Goal: Task Accomplishment & Management: Manage account settings

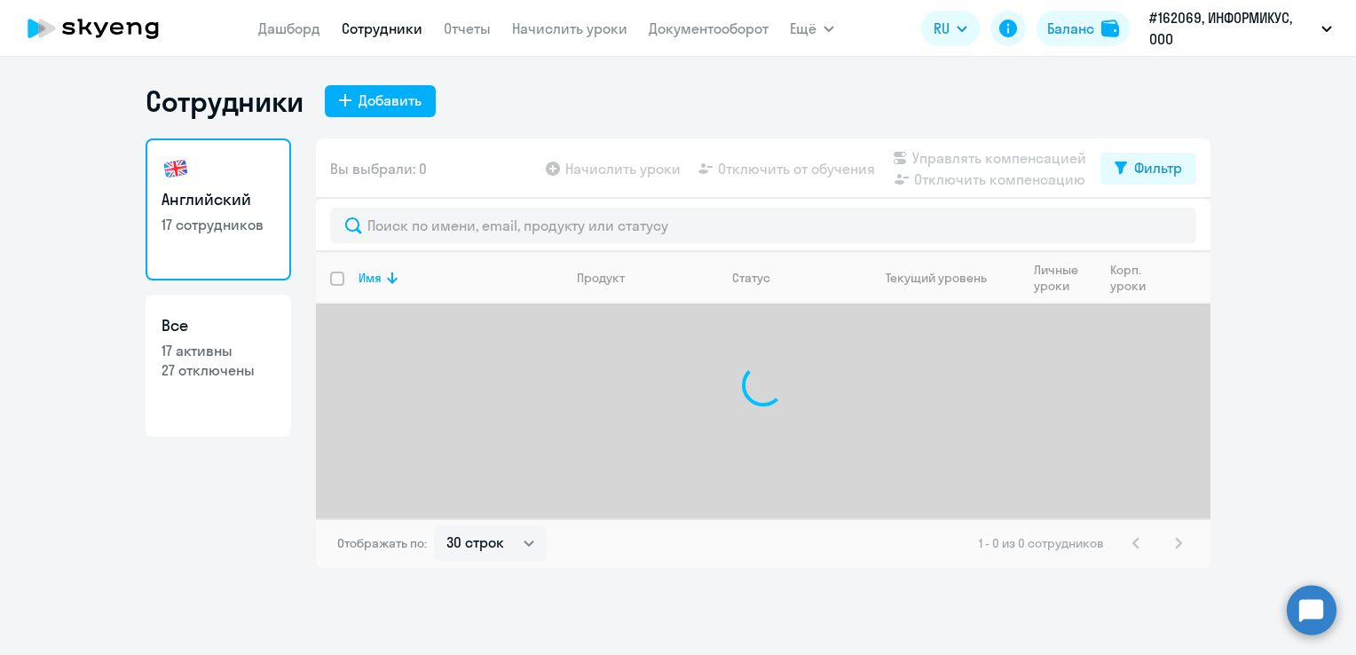
select select "30"
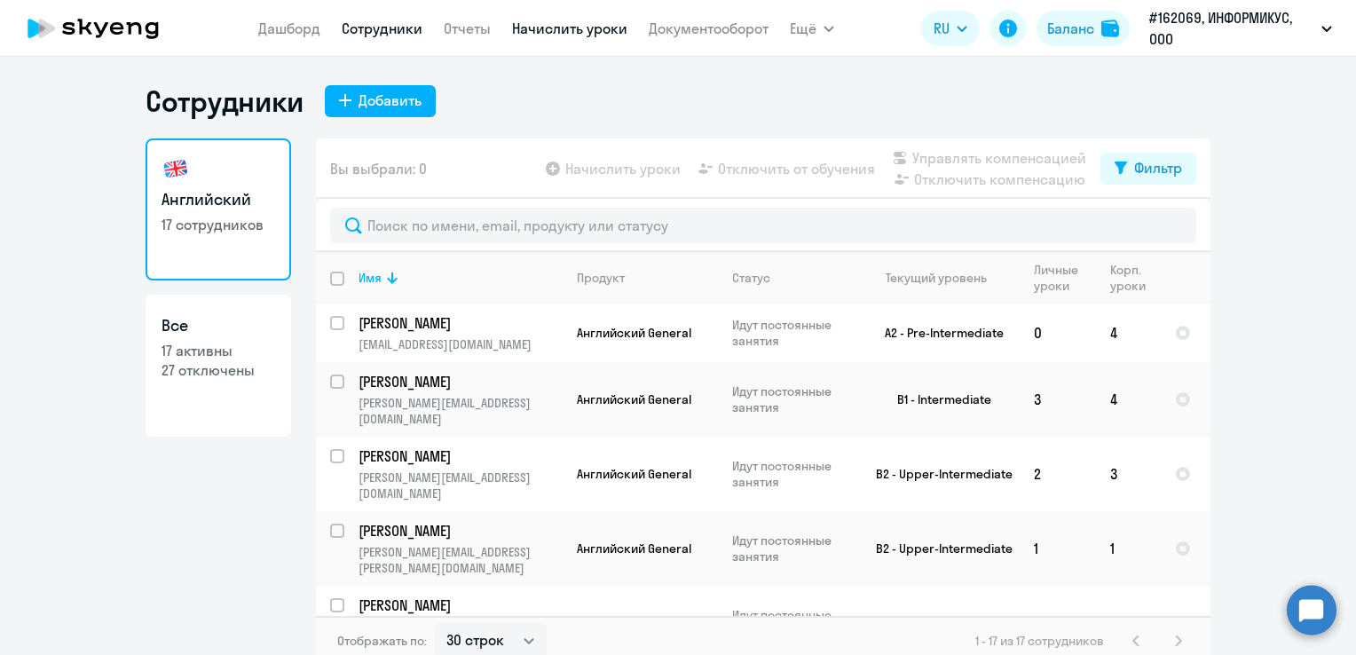
click at [586, 31] on link "Начислить уроки" at bounding box center [569, 29] width 115 height 18
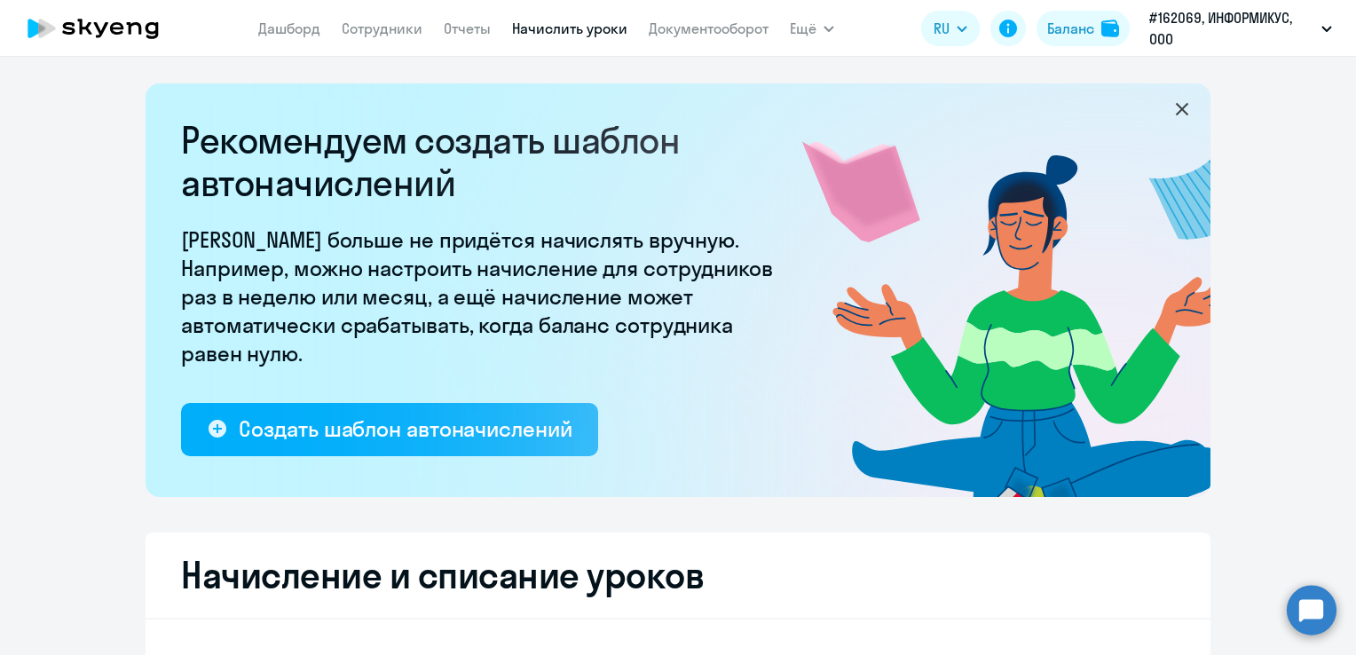
select select "10"
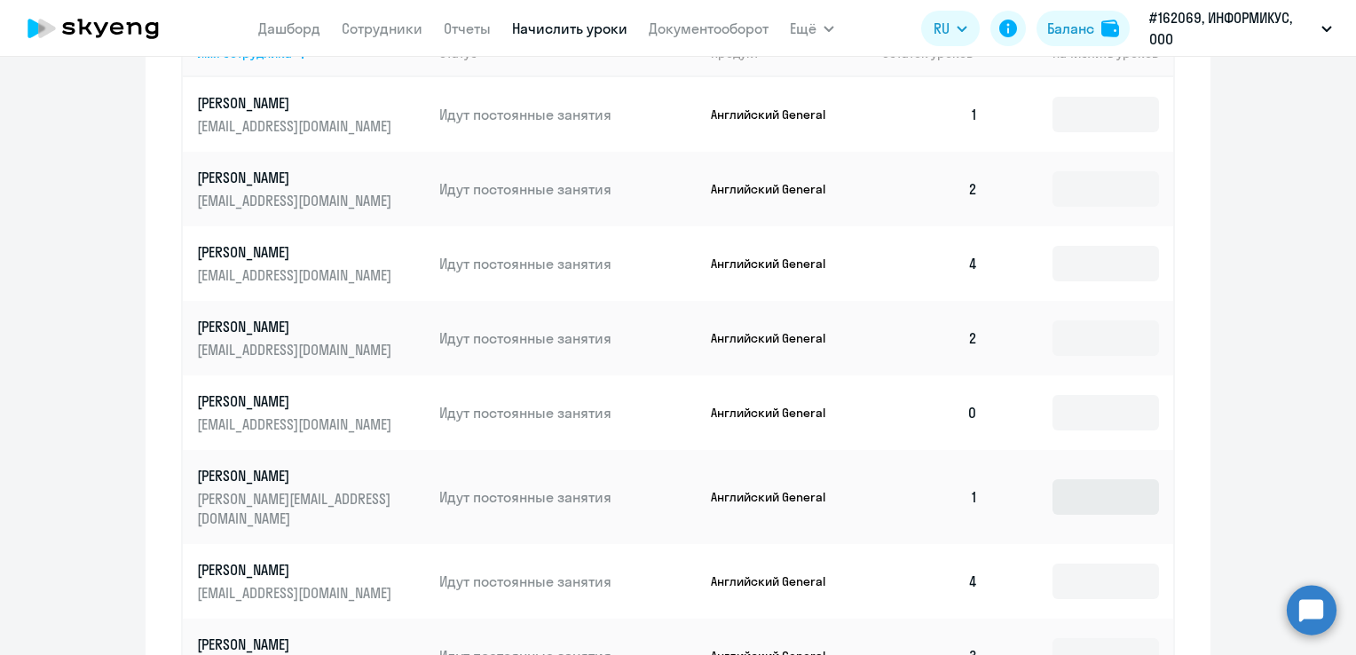
scroll to position [888, 0]
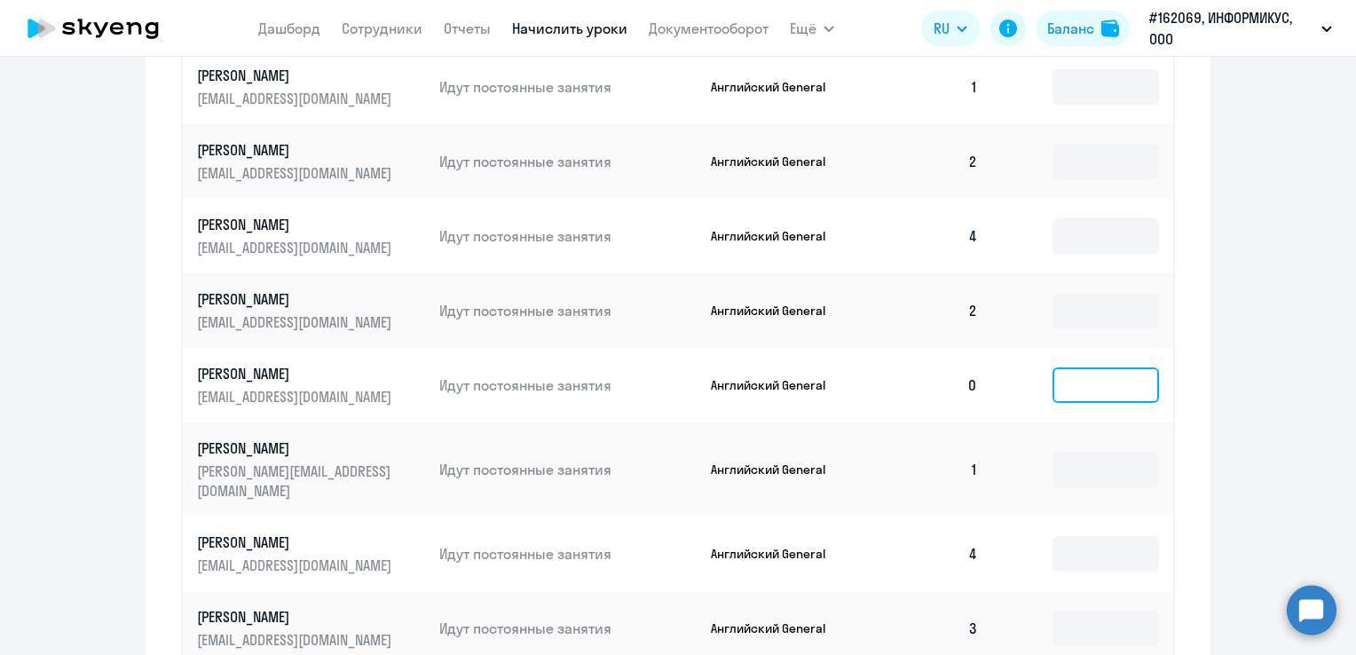
click at [1076, 391] on input at bounding box center [1106, 385] width 107 height 36
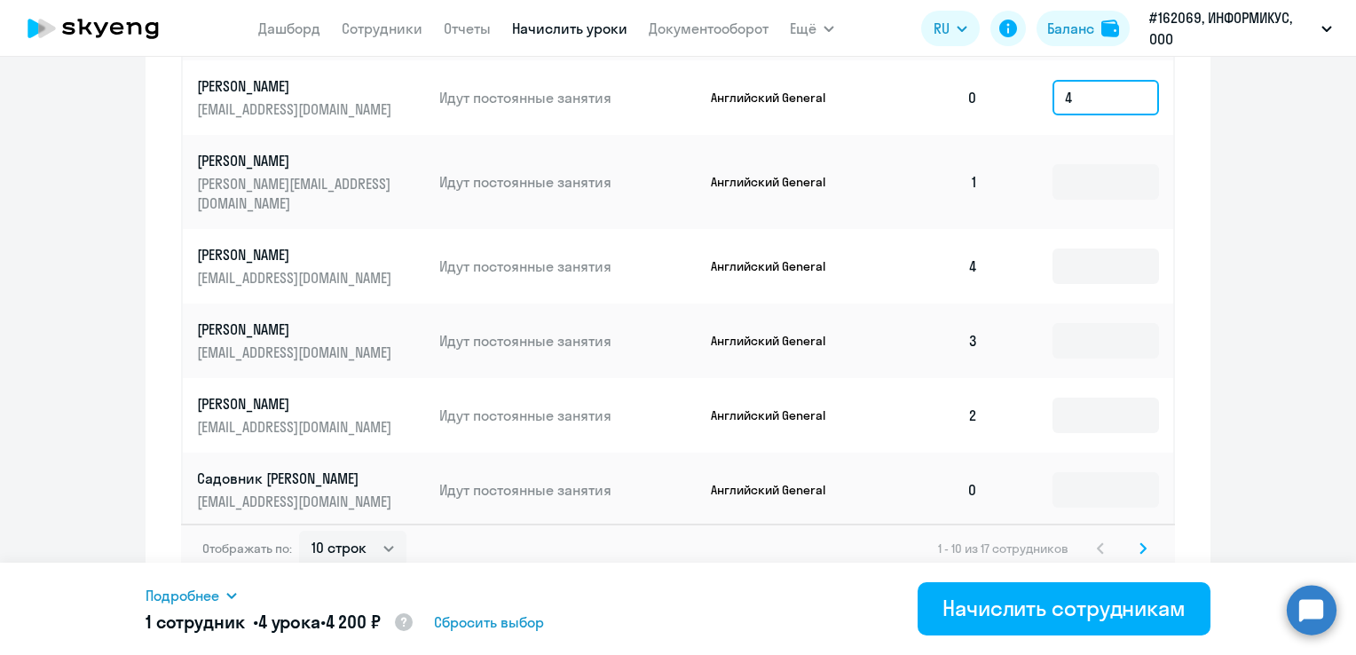
scroll to position [1176, 0]
type input "4"
click at [1077, 471] on input at bounding box center [1106, 489] width 107 height 36
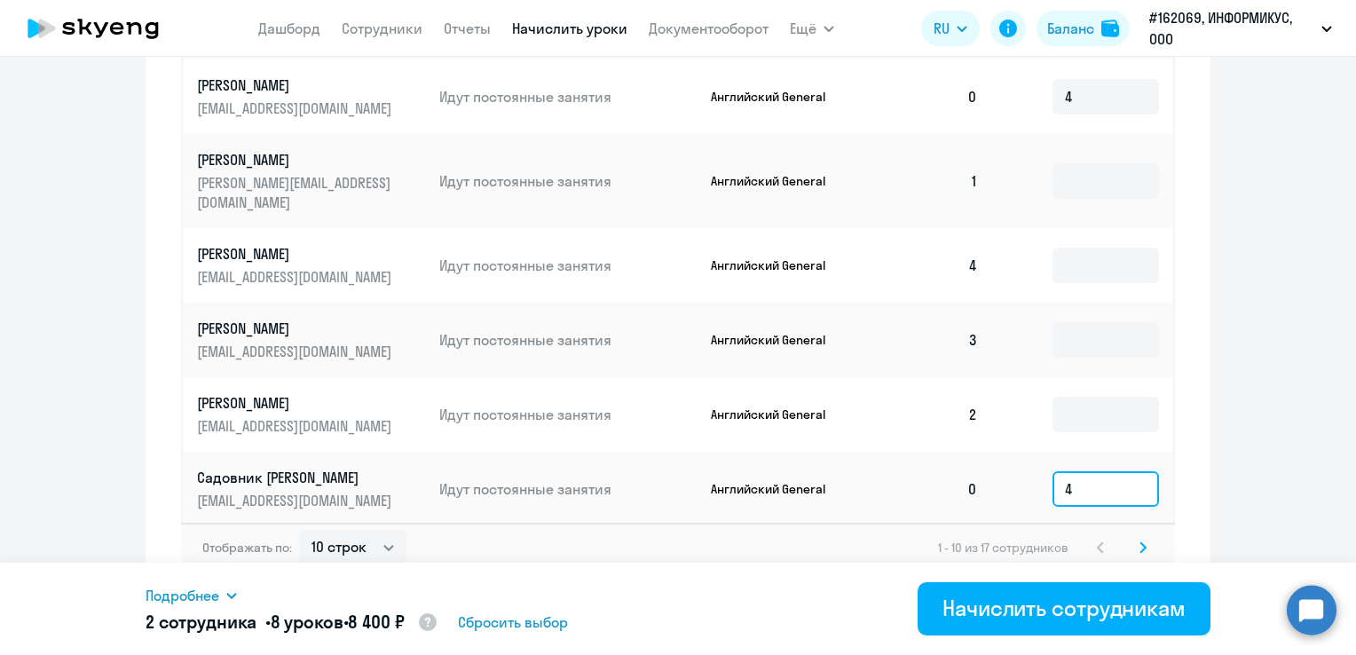
type input "4"
click at [1140, 541] on icon at bounding box center [1143, 547] width 7 height 12
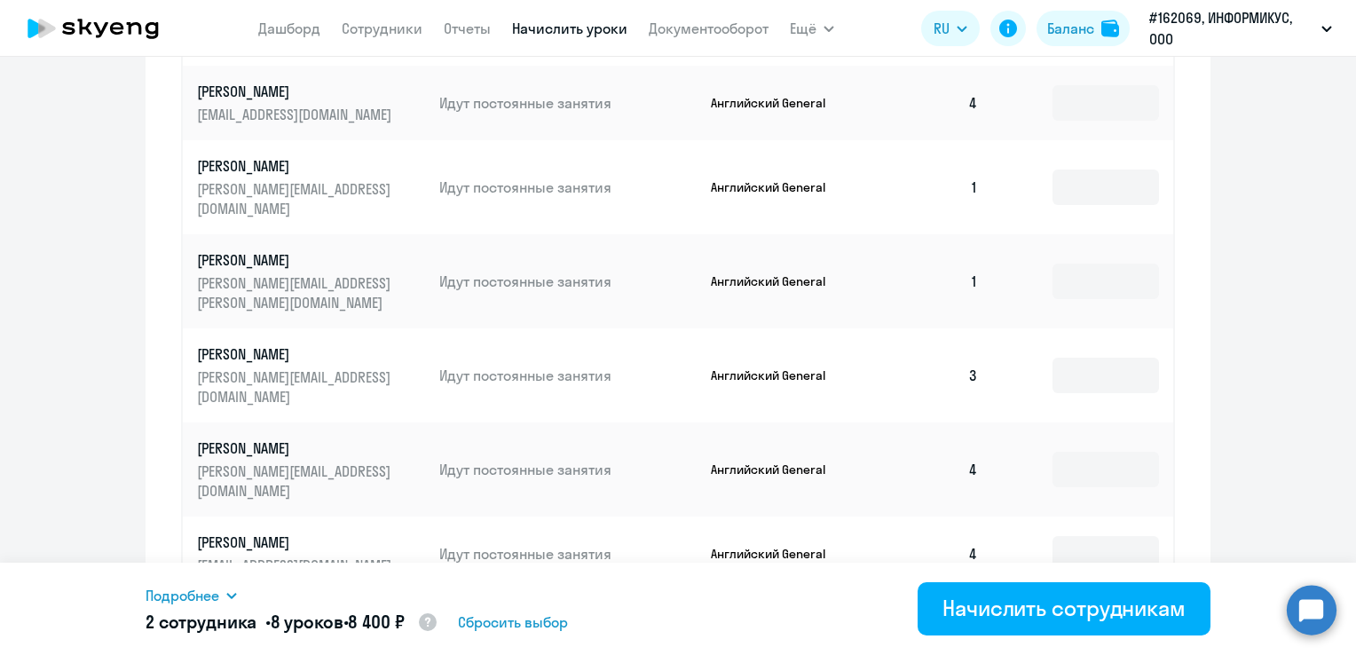
scroll to position [952, 0]
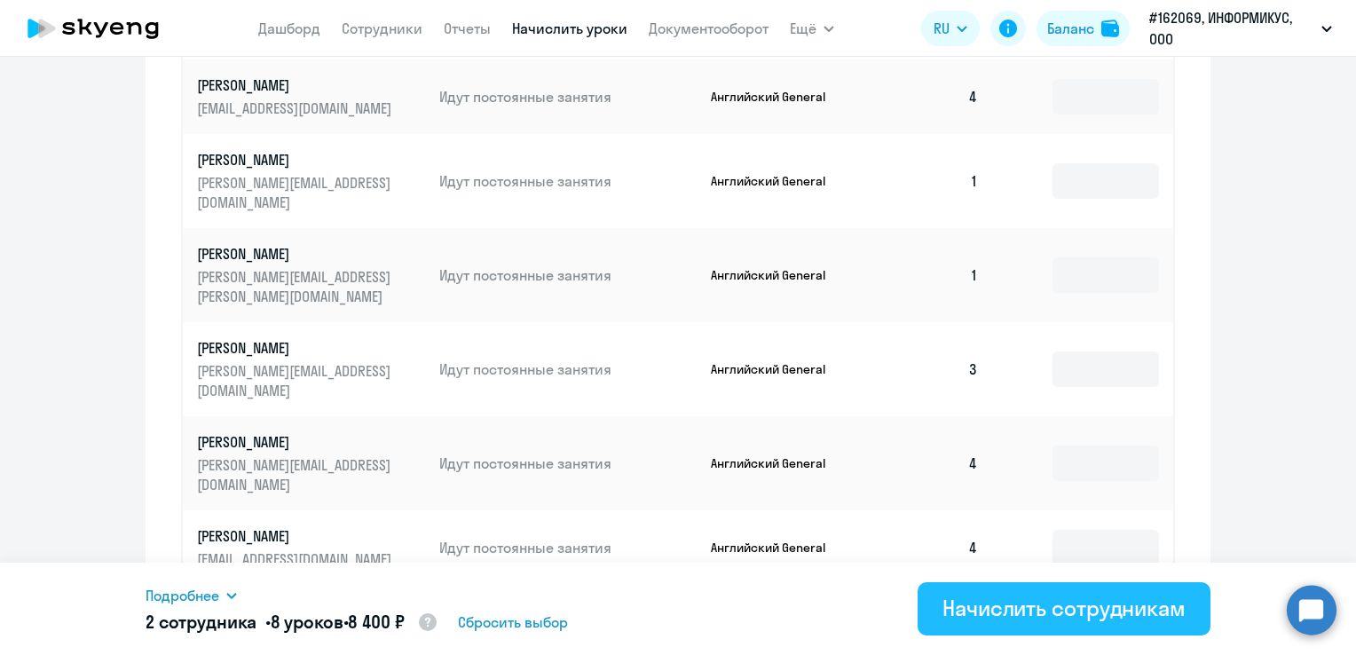
click at [1039, 602] on div "Начислить сотрудникам" at bounding box center [1064, 608] width 243 height 28
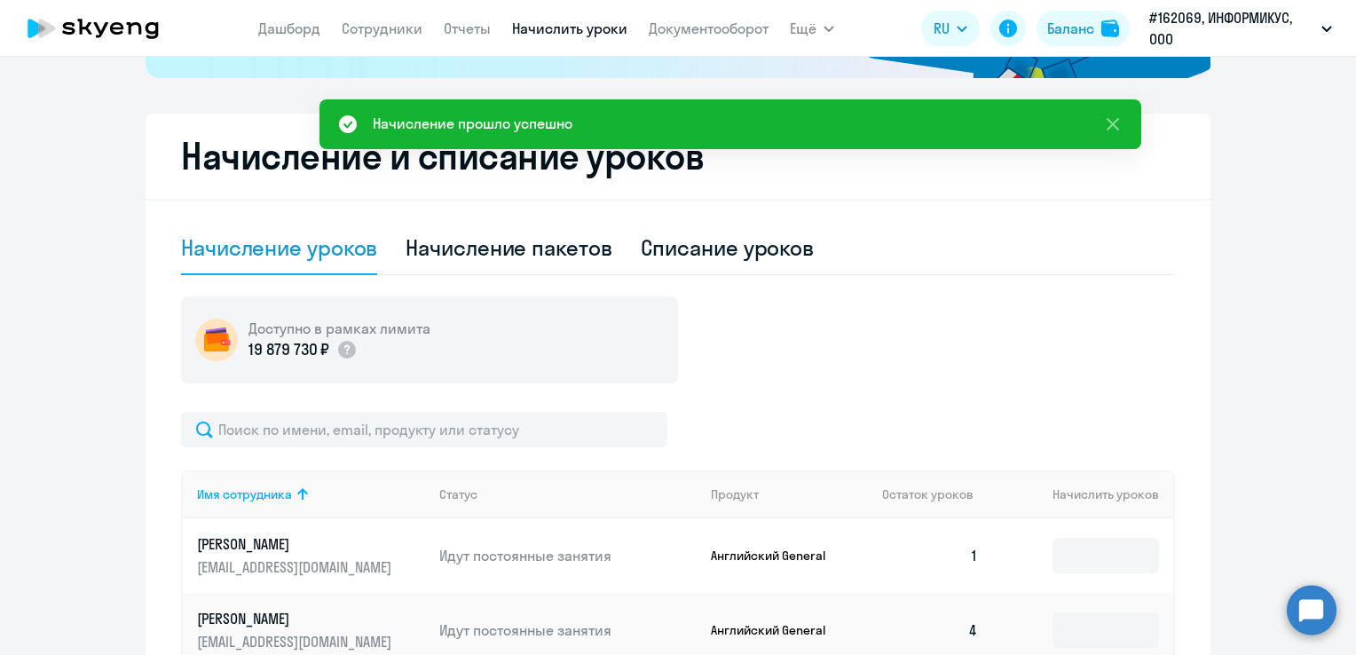
scroll to position [65, 0]
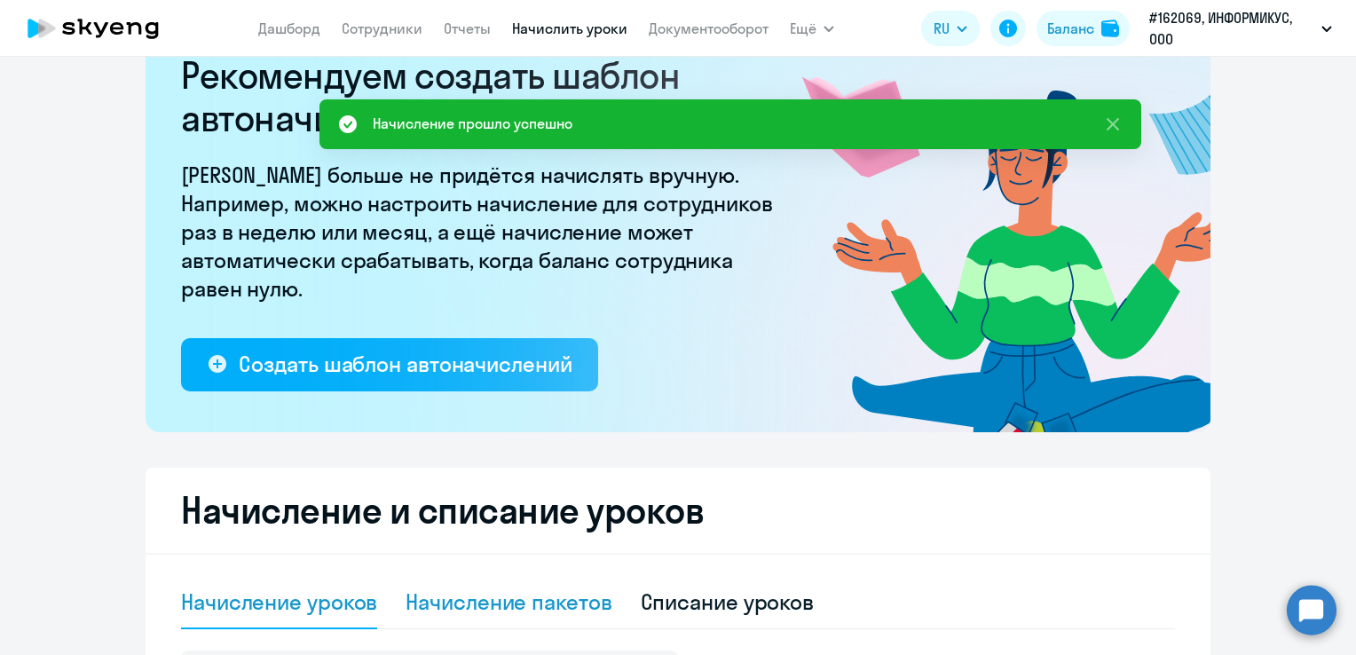
click at [531, 598] on div "Начисление пакетов" at bounding box center [509, 602] width 206 height 28
select select "10"
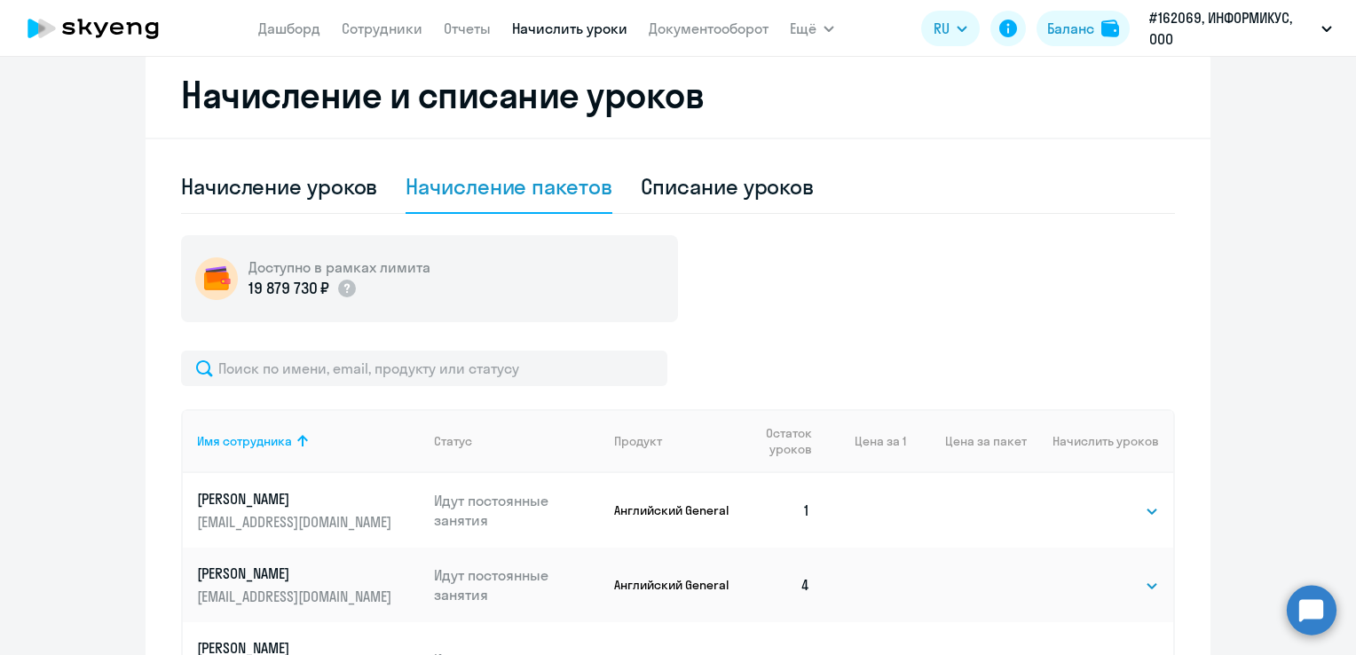
scroll to position [509, 0]
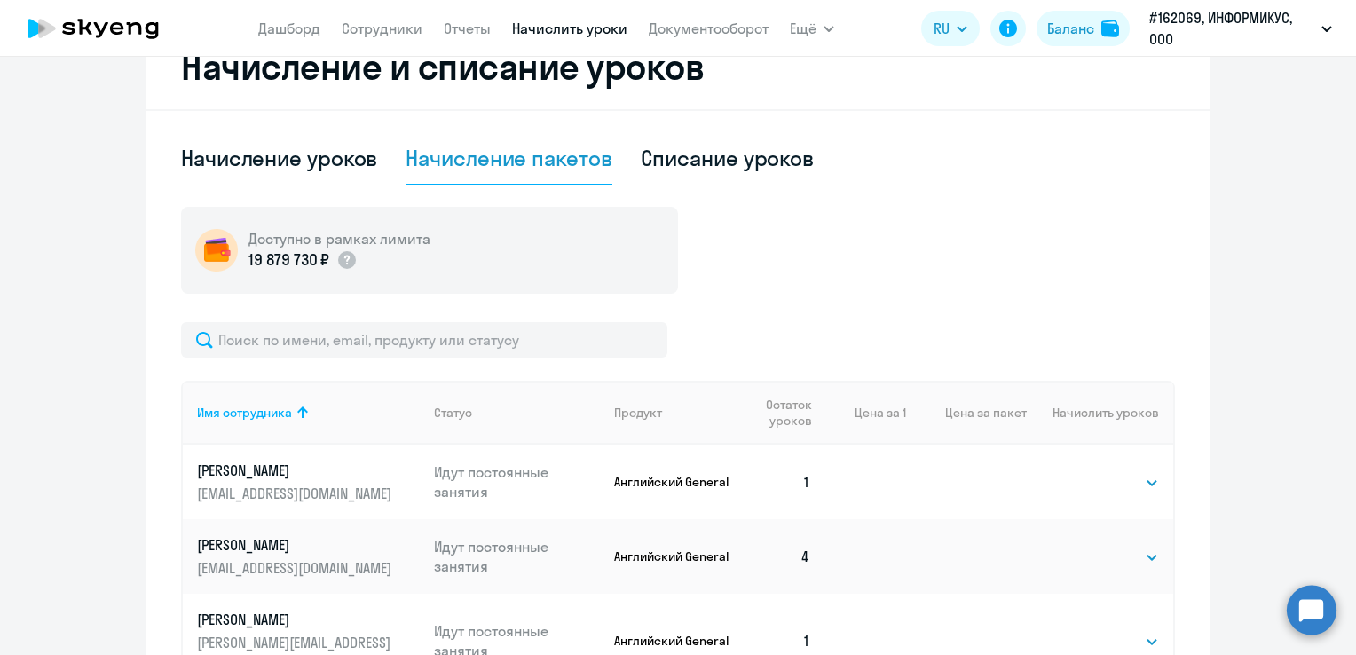
click at [1152, 493] on td "Выбрать 4 8 16 32 64 Выбрать" at bounding box center [1100, 482] width 146 height 75
click at [1142, 484] on select "Выбрать 4 8 16 32 64" at bounding box center [1122, 482] width 73 height 21
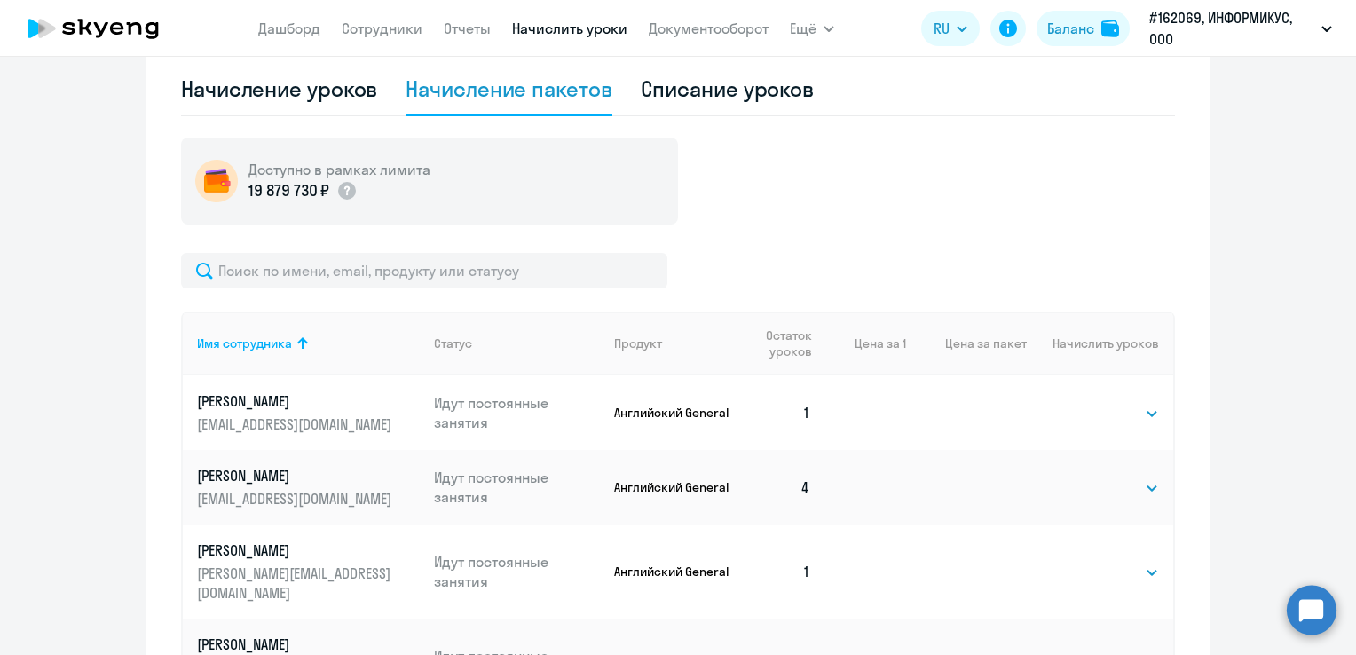
scroll to position [597, 0]
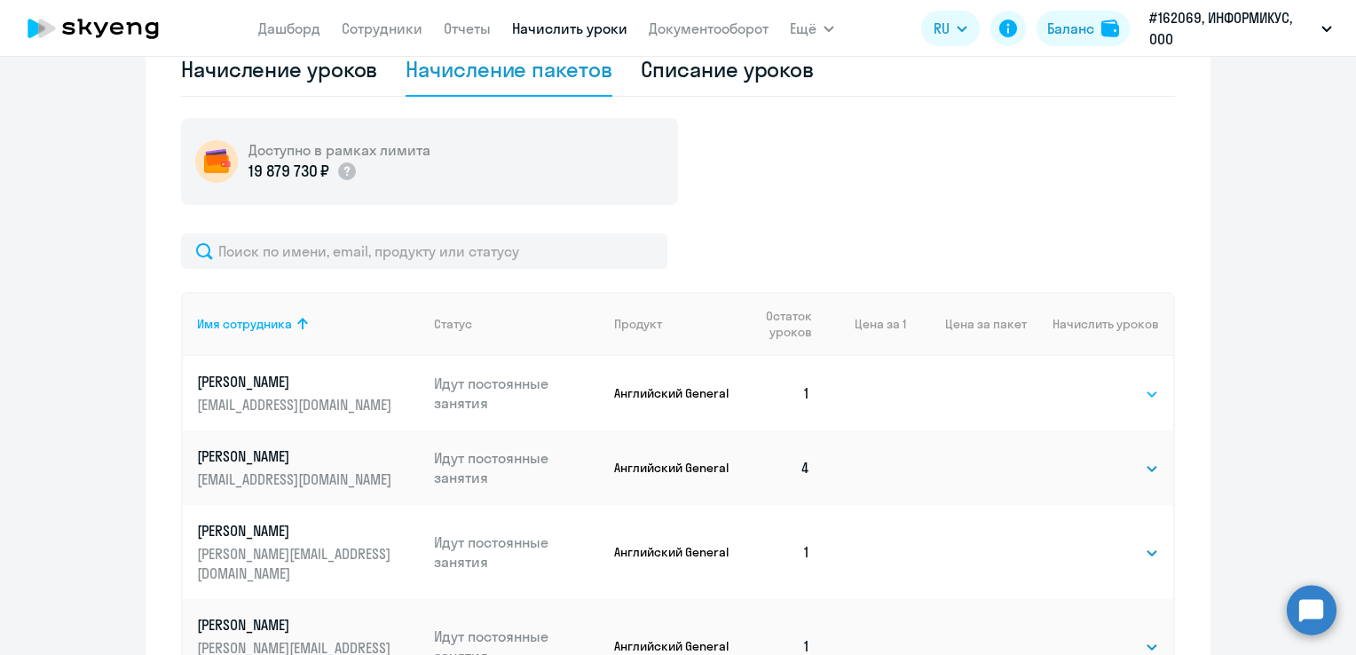
click at [1150, 396] on select "Выбрать 4 8 16 32 64" at bounding box center [1122, 393] width 73 height 21
select select "4"
click at [1086, 383] on select "Выбрать 4 8 16 32 64" at bounding box center [1122, 393] width 73 height 21
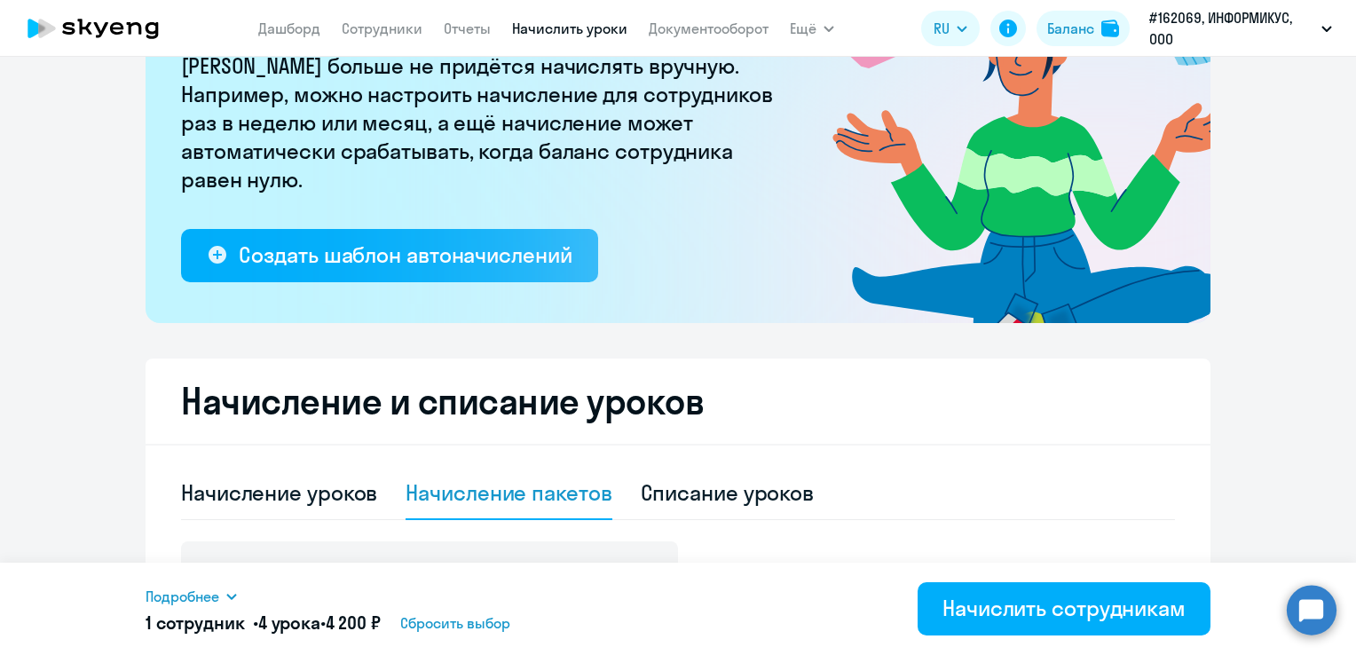
scroll to position [154, 0]
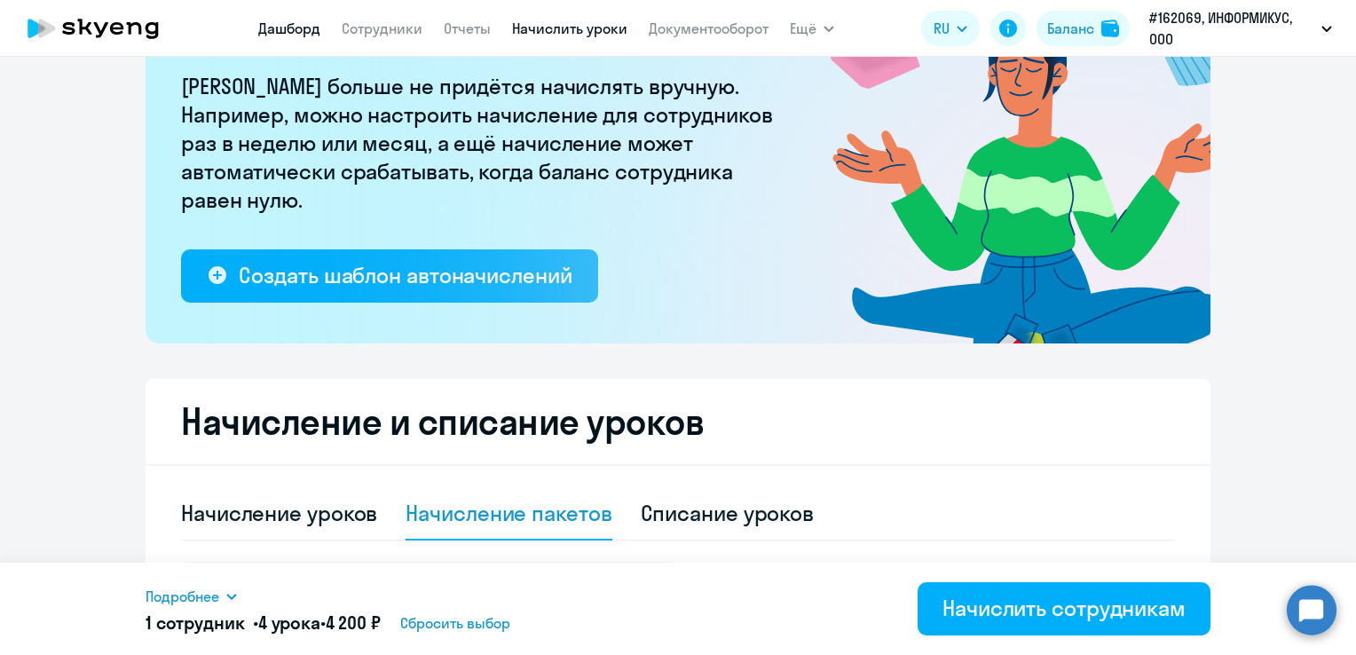
click at [294, 31] on link "Дашборд" at bounding box center [289, 29] width 62 height 18
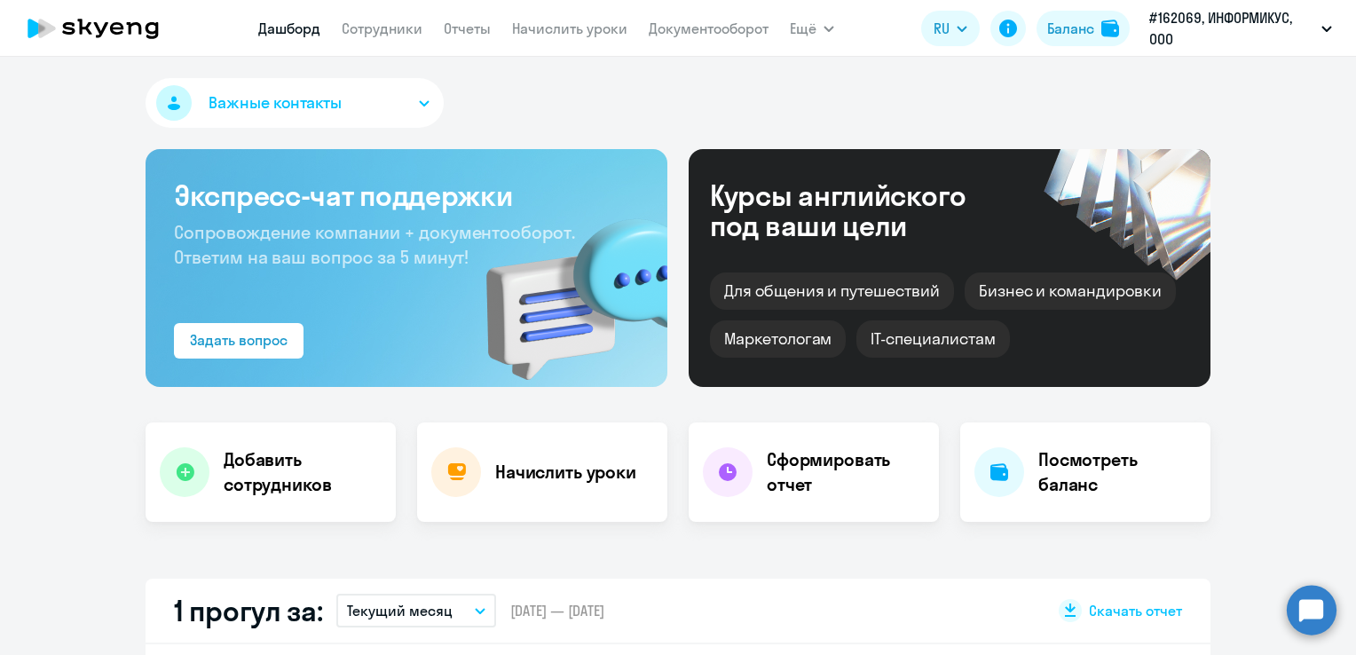
click at [102, 26] on icon at bounding box center [93, 28] width 156 height 44
select select "30"
